Goal: Task Accomplishment & Management: Manage account settings

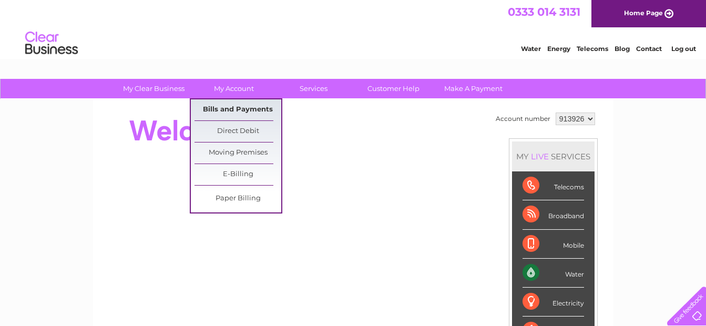
click at [225, 104] on link "Bills and Payments" at bounding box center [238, 109] width 87 height 21
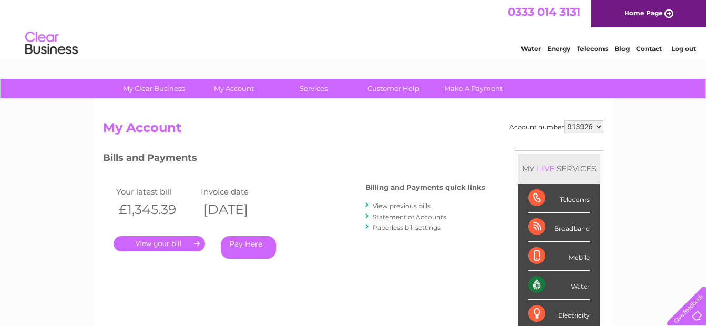
click at [174, 247] on link "." at bounding box center [159, 243] width 91 height 15
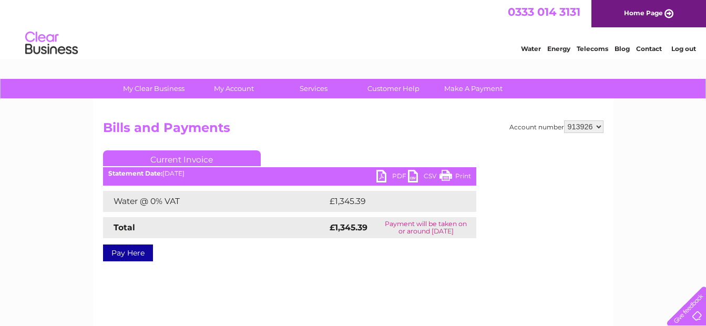
click at [379, 175] on link "PDF" at bounding box center [392, 177] width 32 height 15
